Goal: Task Accomplishment & Management: Use online tool/utility

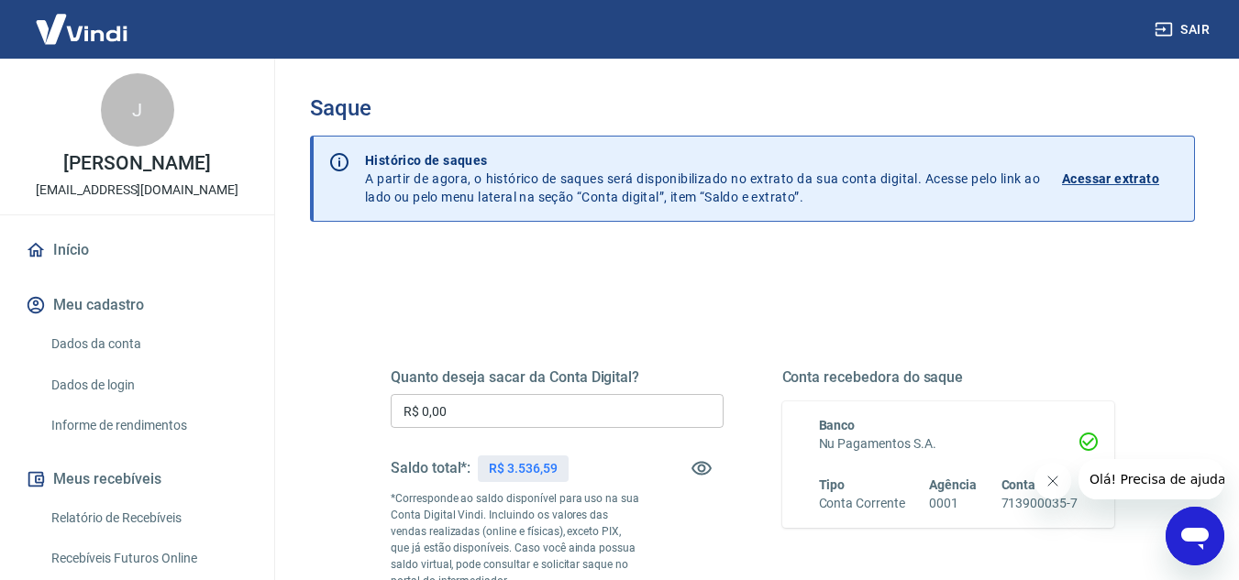
click at [513, 416] on input "R$ 0,00" at bounding box center [557, 411] width 333 height 34
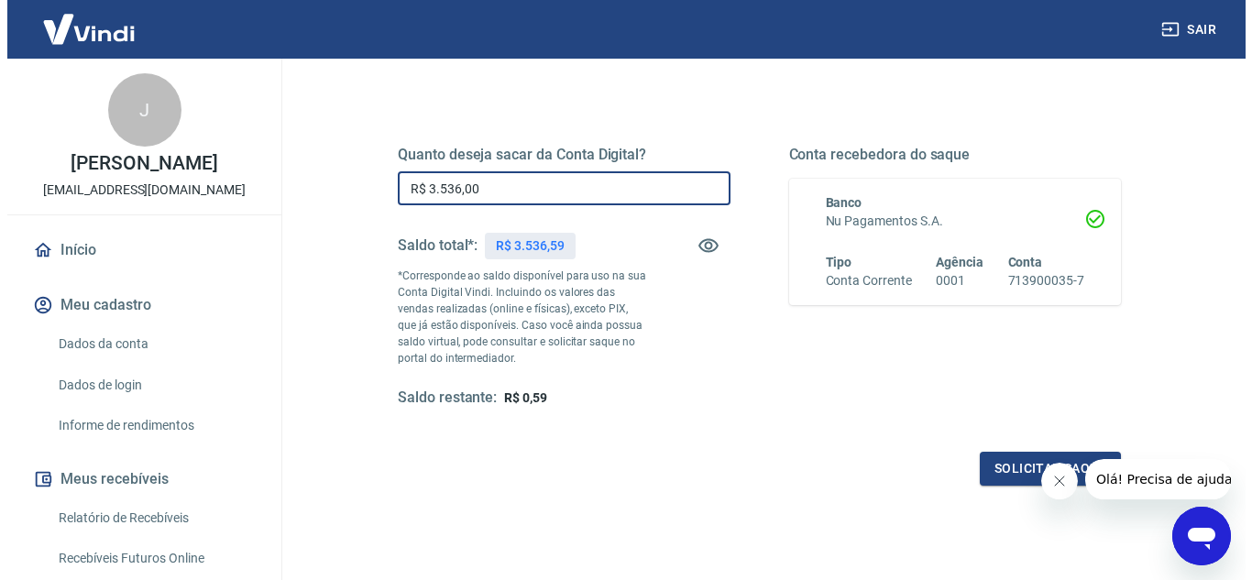
scroll to position [257, 0]
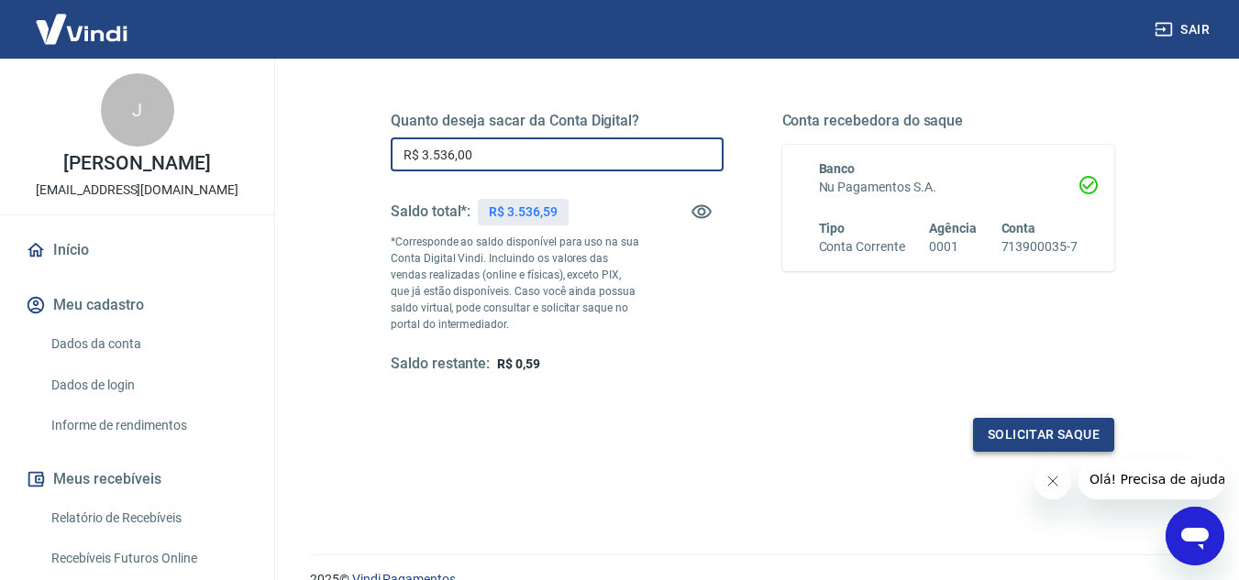
type input "R$ 3.536,00"
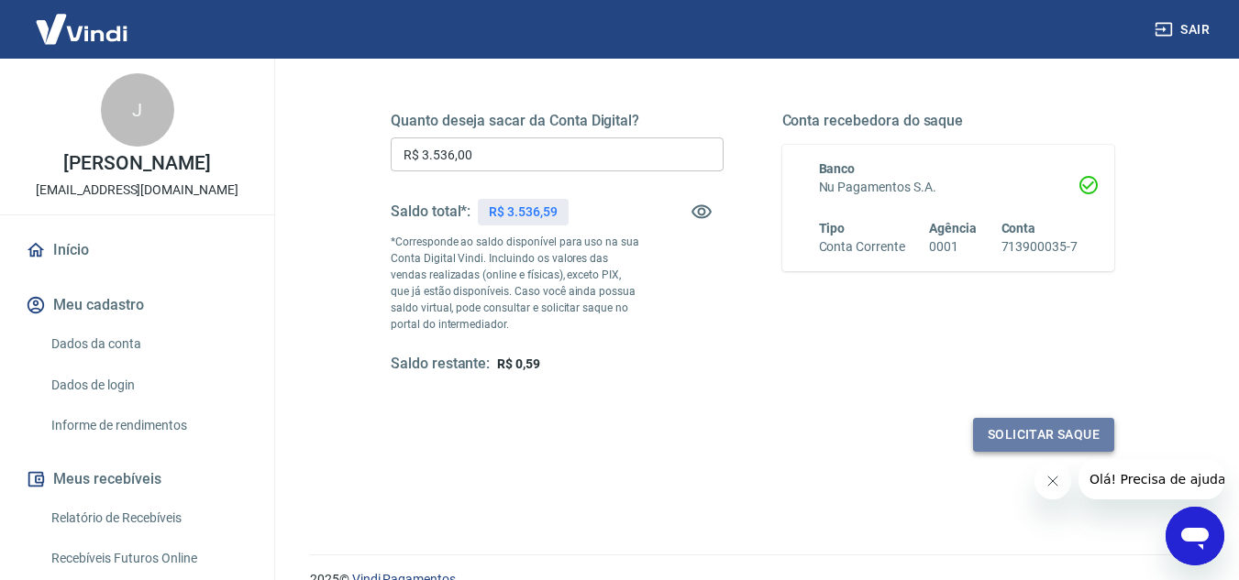
click at [1012, 438] on button "Solicitar saque" at bounding box center [1043, 435] width 141 height 34
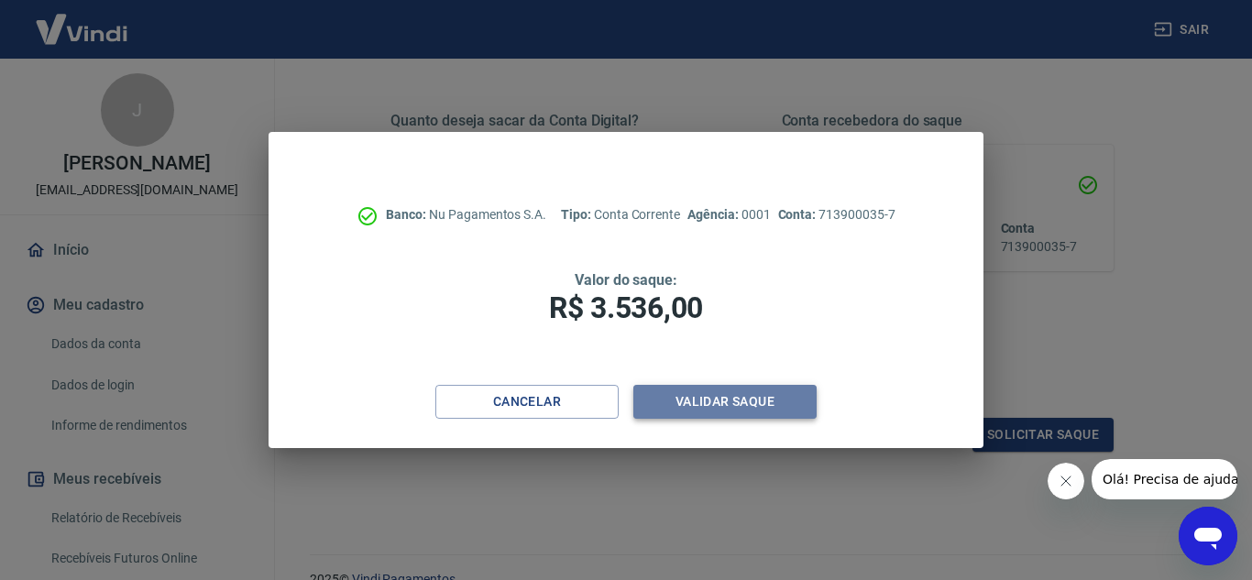
click at [751, 409] on button "Validar saque" at bounding box center [725, 402] width 183 height 34
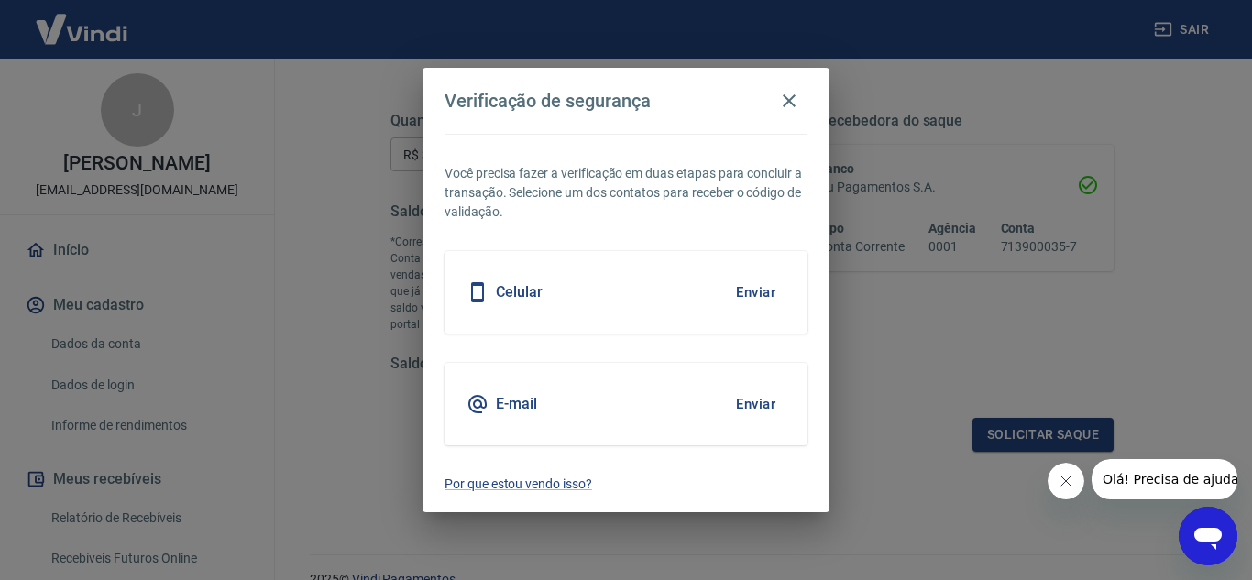
click at [754, 300] on button "Enviar" at bounding box center [756, 292] width 60 height 39
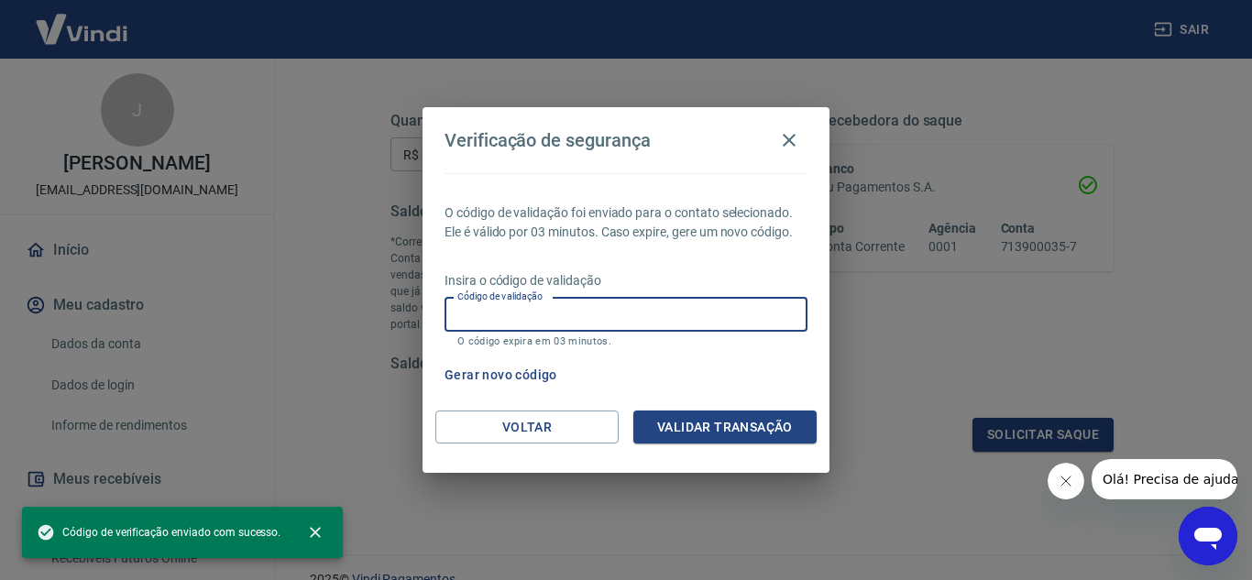
click at [605, 307] on input "Código de validação" at bounding box center [626, 315] width 363 height 34
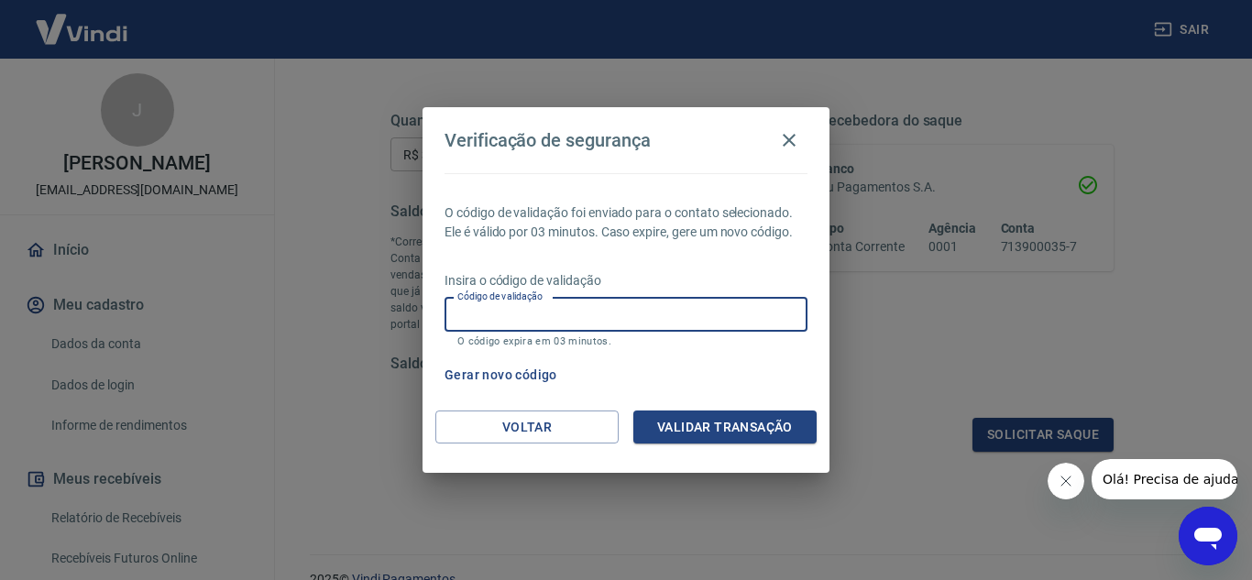
click at [523, 314] on input "Código de validação" at bounding box center [626, 315] width 363 height 34
type input "886120"
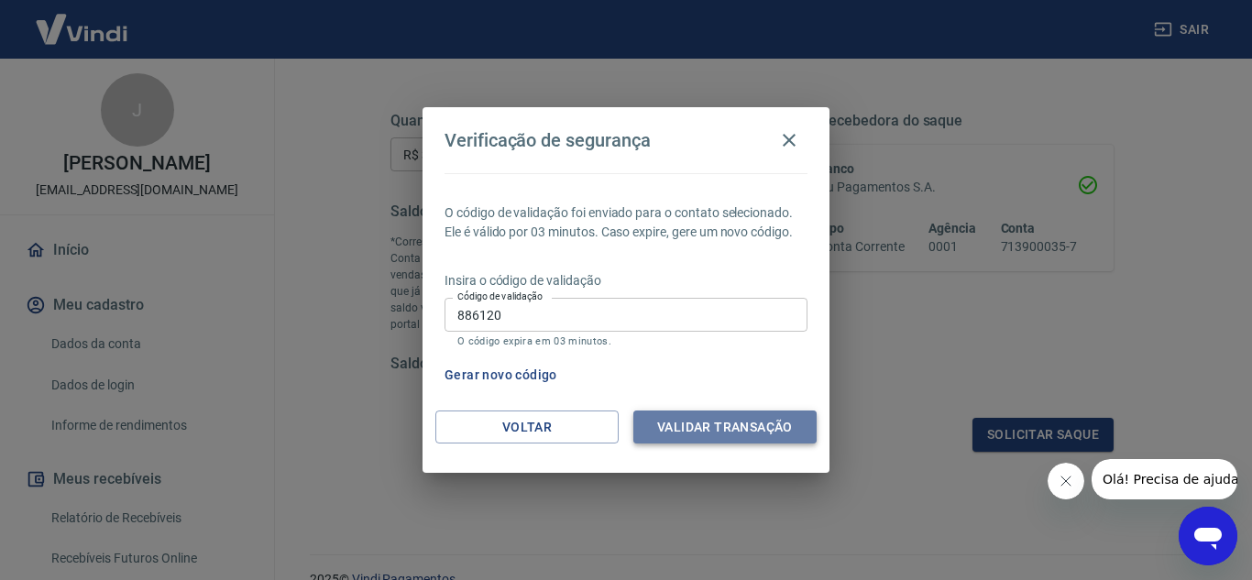
click at [678, 420] on button "Validar transação" at bounding box center [725, 428] width 183 height 34
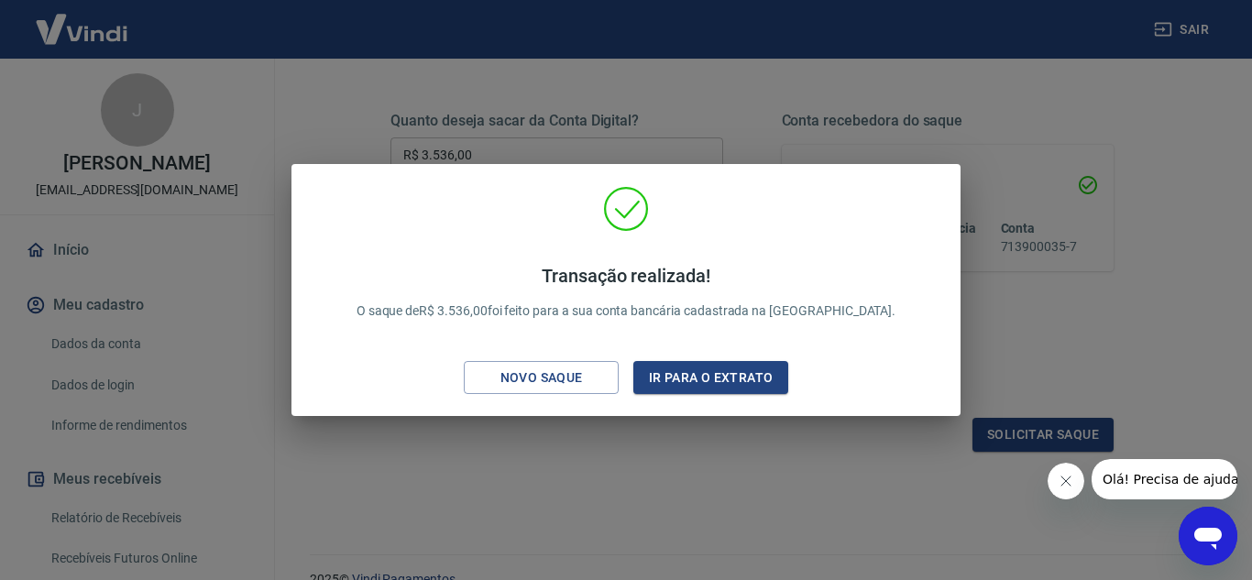
click at [554, 479] on div "Transação realizada! O saque de R$ 3.536,00 foi feito para a sua conta bancária…" at bounding box center [626, 290] width 1252 height 580
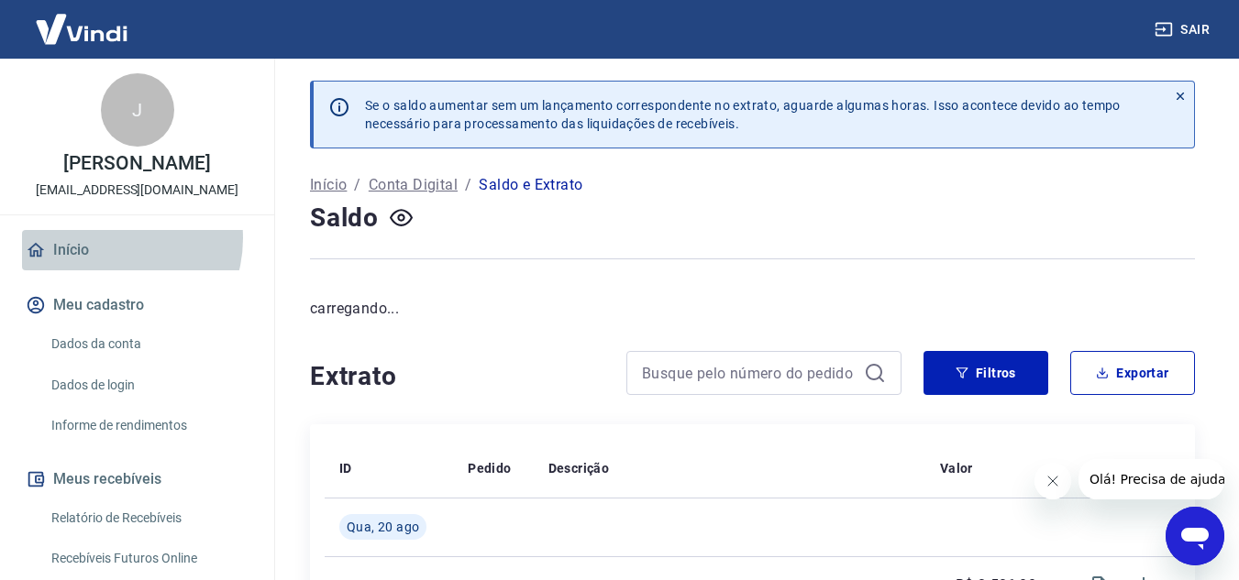
click at [105, 238] on link "Início" at bounding box center [137, 250] width 230 height 40
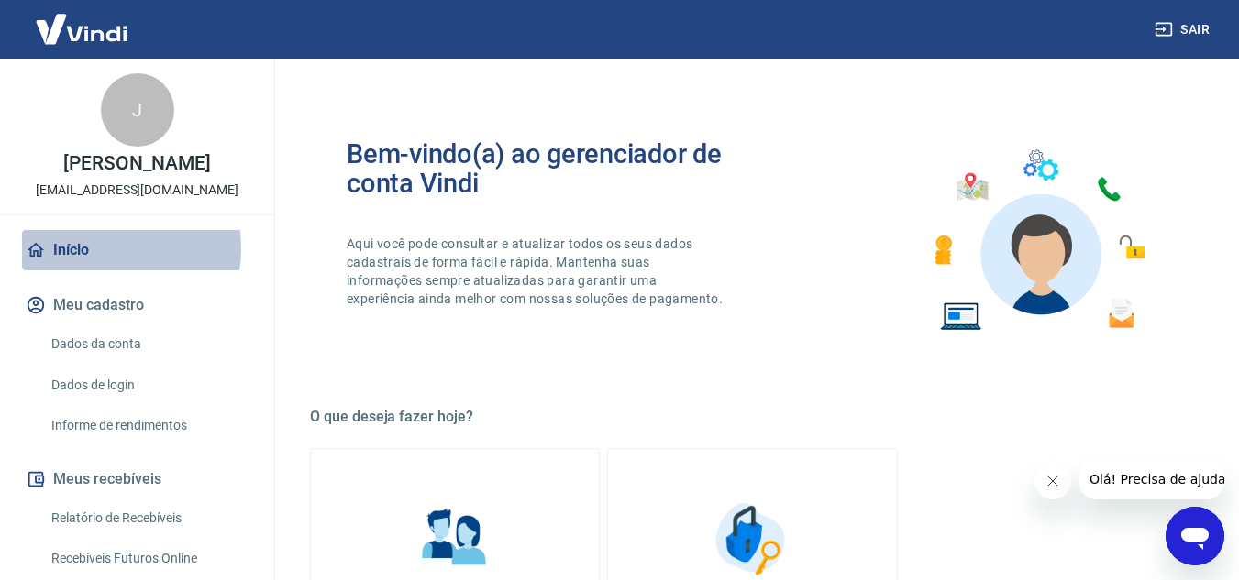
click at [95, 248] on link "Início" at bounding box center [137, 250] width 230 height 40
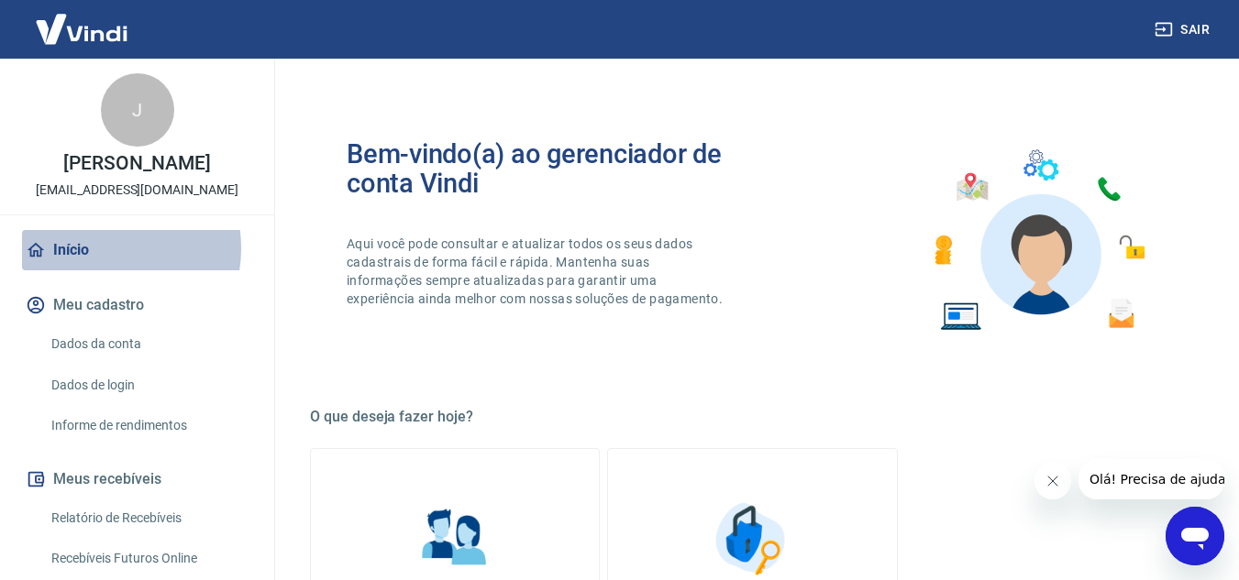
click at [95, 248] on link "Início" at bounding box center [137, 250] width 230 height 40
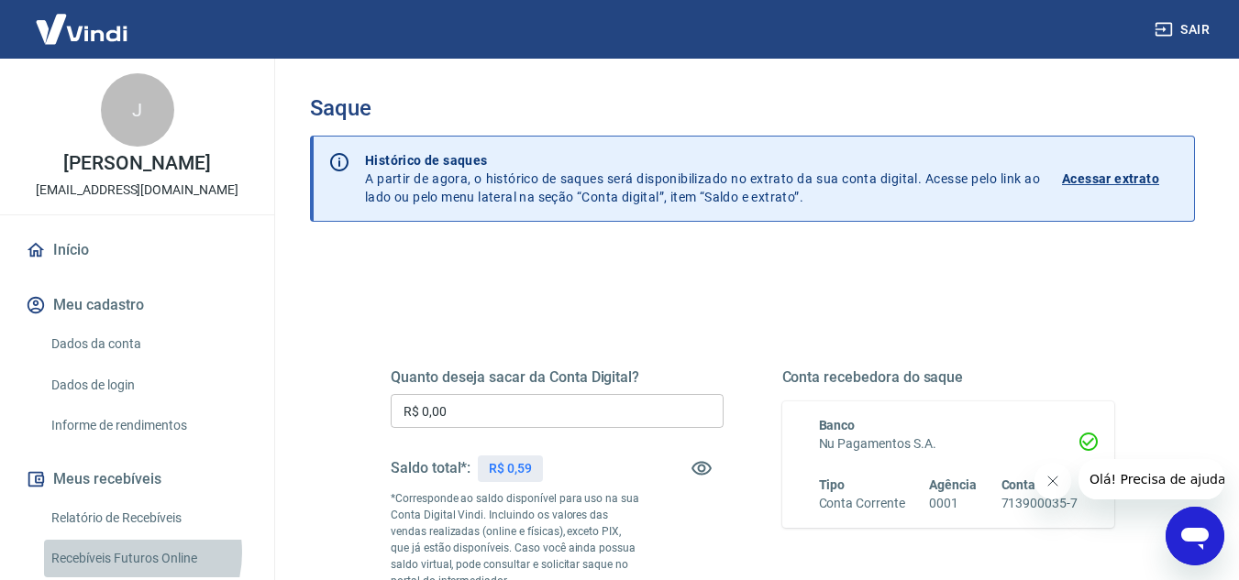
click at [121, 553] on link "Recebíveis Futuros Online" at bounding box center [148, 559] width 208 height 38
